Goal: Transaction & Acquisition: Purchase product/service

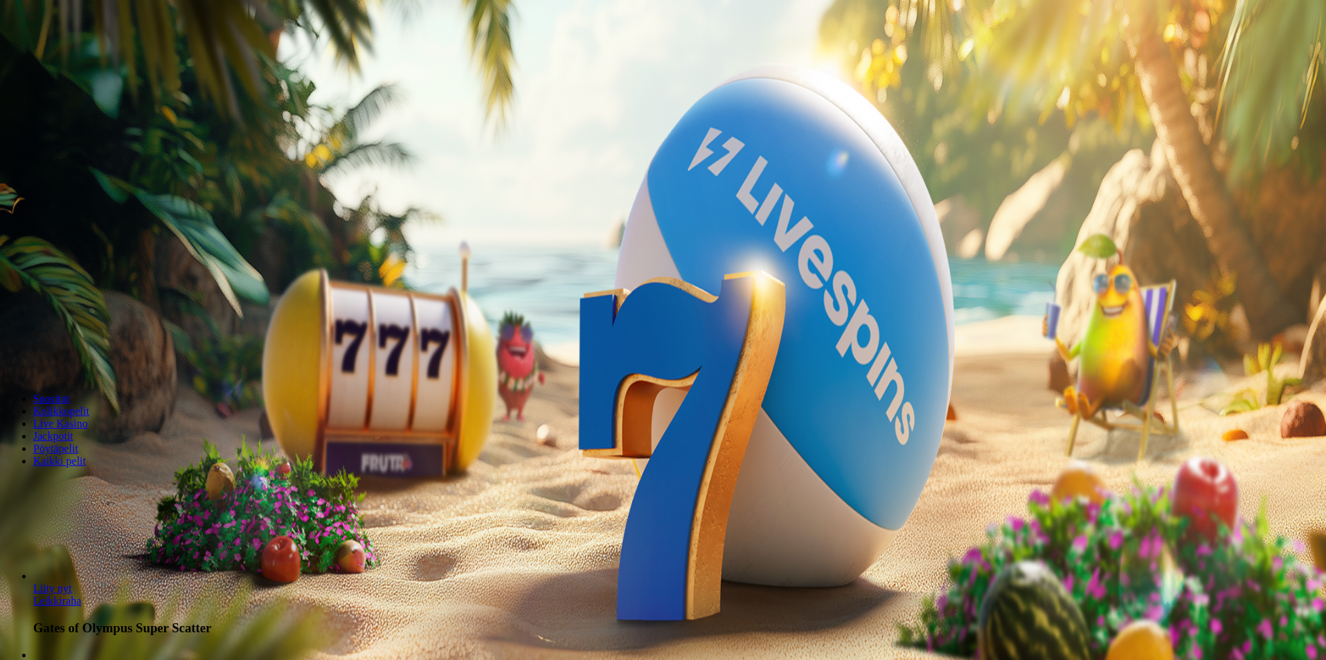
click at [42, 55] on span "Talletus" at bounding box center [26, 50] width 31 height 10
click at [153, 233] on label "50 €" at bounding box center [143, 239] width 19 height 12
type input "**"
click at [94, 354] on span "TALLETA JA PELAA" at bounding box center [52, 359] width 83 height 10
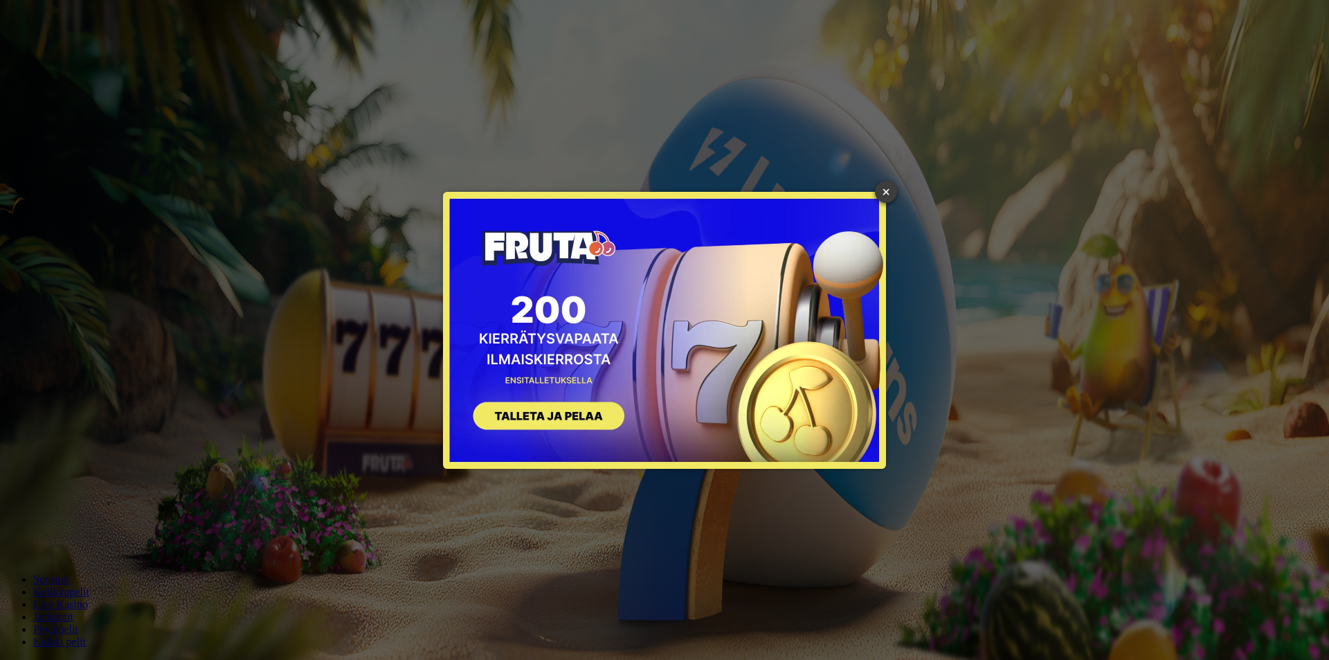
click at [886, 189] on link "×" at bounding box center [886, 192] width 22 height 22
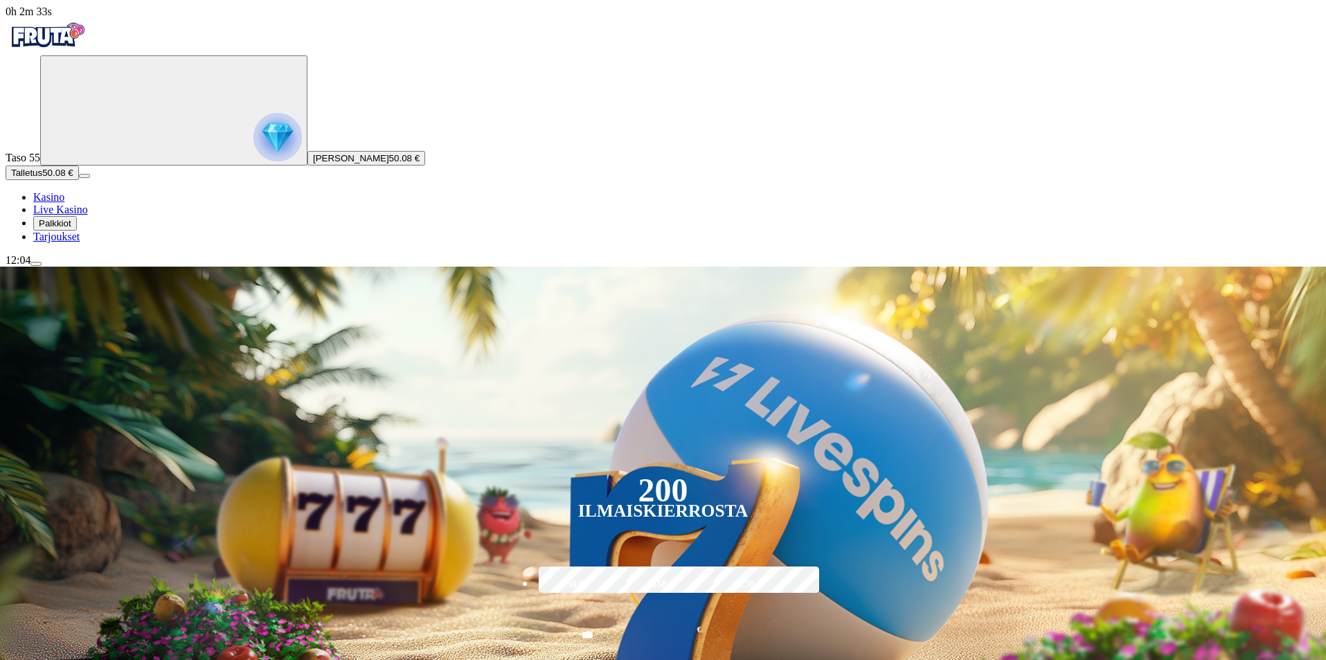
scroll to position [138, 0]
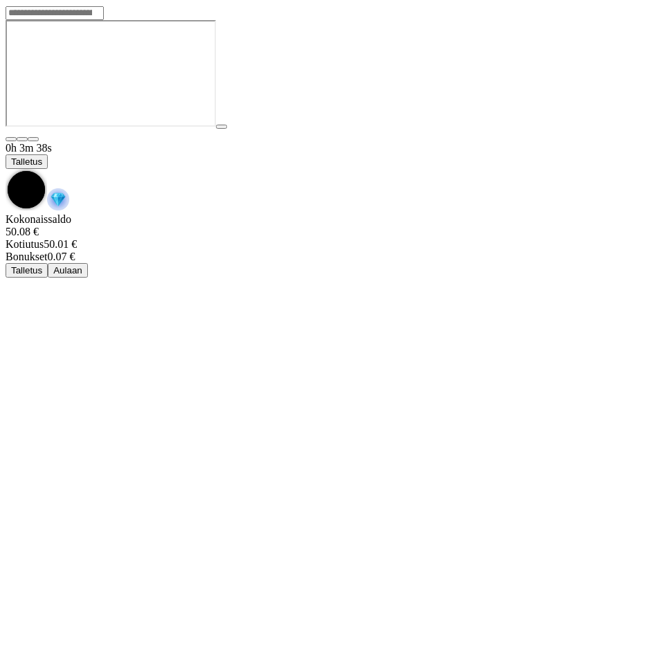
click at [6, 169] on span "chevron-down icon" at bounding box center [6, 169] width 0 height 0
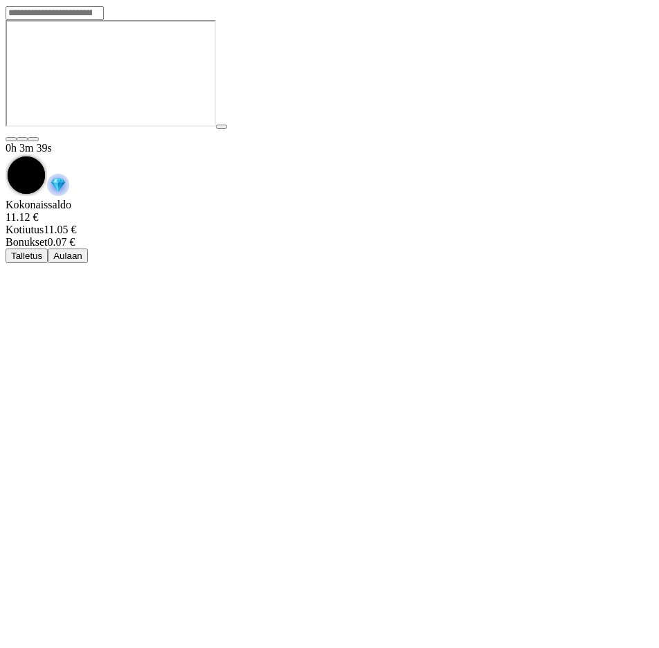
click at [82, 251] on span "Aulaan" at bounding box center [67, 256] width 29 height 10
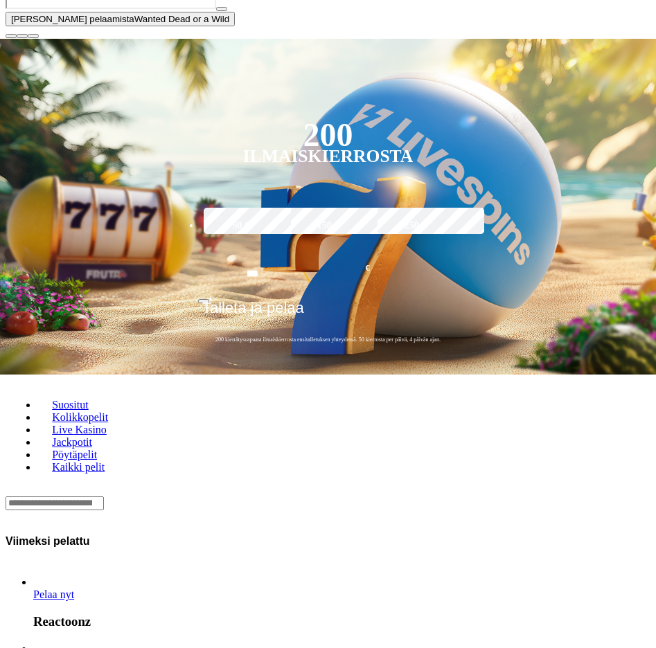
click at [11, 36] on span "close icon" at bounding box center [11, 36] width 0 height 0
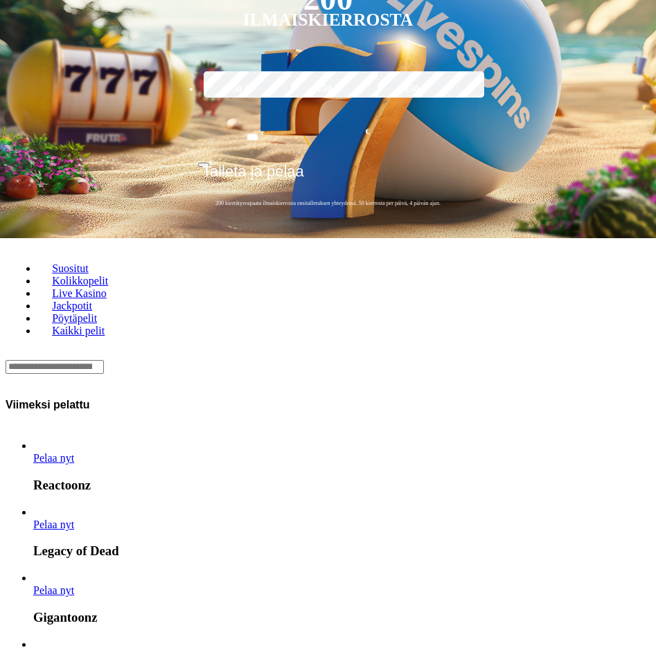
click at [65, 452] on span "Pelaa nyt" at bounding box center [53, 458] width 41 height 12
